Goal: Use online tool/utility: Utilize a website feature to perform a specific function

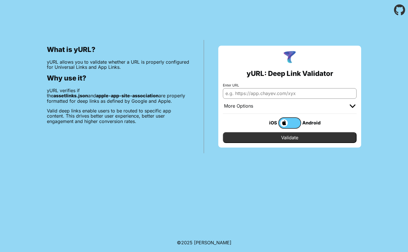
drag, startPoint x: 287, startPoint y: 121, endPoint x: 287, endPoint y: 136, distance: 15.7
click at [288, 121] on label at bounding box center [289, 122] width 23 height 11
click at [0, 0] on input "checkbox" at bounding box center [0, 0] width 0 height 0
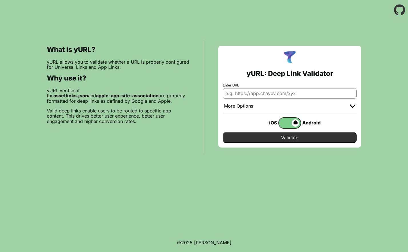
click at [287, 138] on input "Validate" at bounding box center [290, 137] width 134 height 11
click at [275, 95] on input "Enter URL" at bounding box center [290, 93] width 134 height 10
type input "[URL][DOMAIN_NAME]"
click at [279, 133] on input "Validate" at bounding box center [290, 137] width 134 height 11
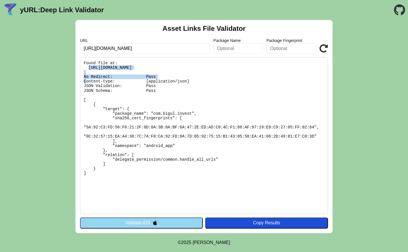
drag, startPoint x: 186, startPoint y: 69, endPoint x: 87, endPoint y: 67, distance: 98.6
click at [87, 67] on pre "Found file at: https://bigul.co/.well-known/assetlinks.json No Redirect: Pass C…" at bounding box center [204, 135] width 248 height 157
copy pre "https://bigul.co/.well-known/assetlinks.json"
click at [174, 221] on button "Validate iOS" at bounding box center [141, 223] width 123 height 11
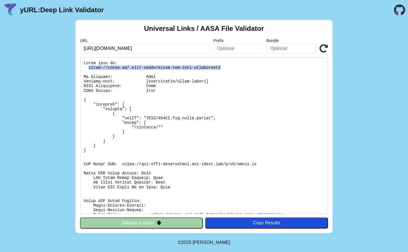
drag, startPoint x: 89, startPoint y: 68, endPoint x: 209, endPoint y: 68, distance: 119.8
click at [209, 68] on pre at bounding box center [204, 135] width 248 height 157
copy pre "[URL][DOMAIN_NAME]"
click at [151, 123] on pre at bounding box center [204, 135] width 248 height 157
click at [137, 128] on pre at bounding box center [204, 135] width 248 height 157
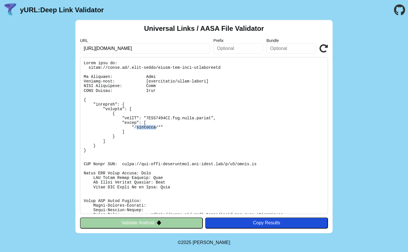
click at [137, 128] on pre at bounding box center [204, 135] width 248 height 157
click at [149, 118] on pre at bounding box center [204, 135] width 248 height 157
drag, startPoint x: 165, startPoint y: 117, endPoint x: 202, endPoint y: 120, distance: 36.4
click at [202, 120] on pre at bounding box center [204, 135] width 248 height 157
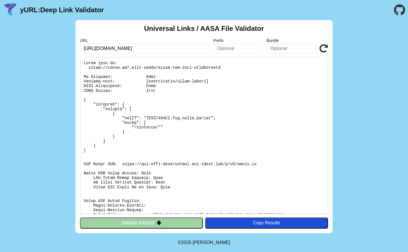
click at [139, 128] on pre at bounding box center [204, 135] width 248 height 157
